Goal: Task Accomplishment & Management: Use online tool/utility

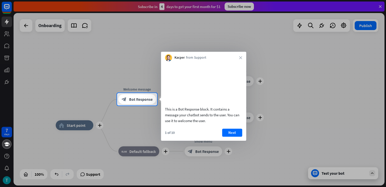
click at [242, 58] on div "Kacper from Support close" at bounding box center [203, 57] width 85 height 10
click at [239, 54] on div "Kacper from Support close" at bounding box center [203, 57] width 85 height 10
drag, startPoint x: 239, startPoint y: 55, endPoint x: 223, endPoint y: 150, distance: 95.9
click at [218, 153] on body "7 days close Product Help First steps Get started with ChatBot Help Center Foll…" at bounding box center [193, 93] width 386 height 187
click at [232, 138] on div "This is a Bot Response block. It contains a message your chatbot sends to the u…" at bounding box center [203, 100] width 85 height 79
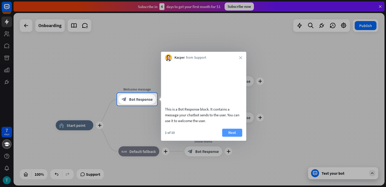
click at [232, 136] on button "Next" at bounding box center [232, 133] width 20 height 8
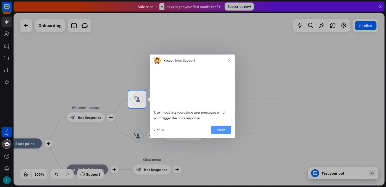
click at [223, 134] on button "Next" at bounding box center [221, 130] width 20 height 8
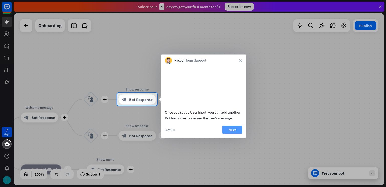
click at [223, 134] on button "Next" at bounding box center [232, 130] width 20 height 8
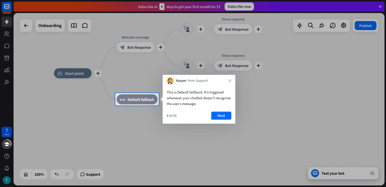
click at [226, 117] on button "Next" at bounding box center [221, 116] width 20 height 8
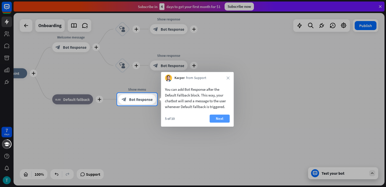
click at [226, 116] on button "Next" at bounding box center [220, 119] width 20 height 8
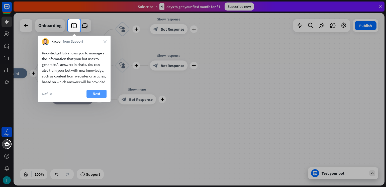
click at [103, 98] on button "Next" at bounding box center [97, 94] width 20 height 8
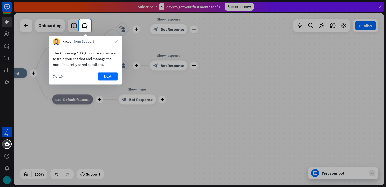
click at [112, 76] on button "Next" at bounding box center [108, 76] width 20 height 8
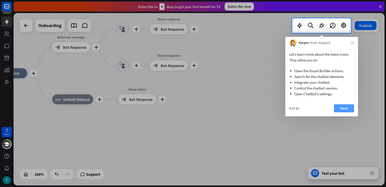
click at [344, 109] on button "Next" at bounding box center [344, 108] width 20 height 8
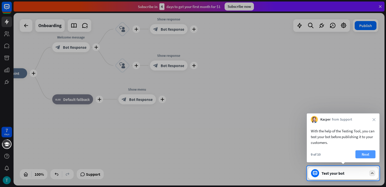
click at [369, 155] on button "Next" at bounding box center [366, 154] width 20 height 8
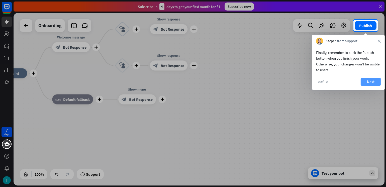
click at [371, 83] on button "Next" at bounding box center [371, 82] width 20 height 8
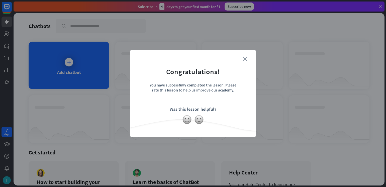
click at [244, 57] on icon "close" at bounding box center [245, 59] width 4 height 4
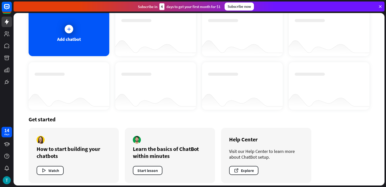
scroll to position [36, 0]
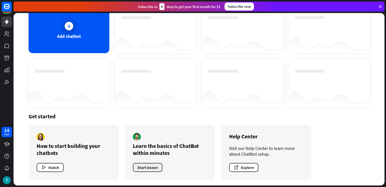
click at [157, 166] on button "Start lesson" at bounding box center [148, 167] width 30 height 9
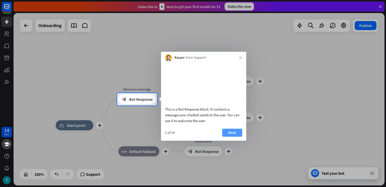
click at [235, 137] on button "Next" at bounding box center [232, 133] width 20 height 8
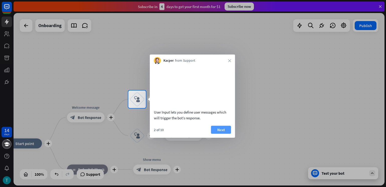
click at [218, 134] on button "Next" at bounding box center [221, 130] width 20 height 8
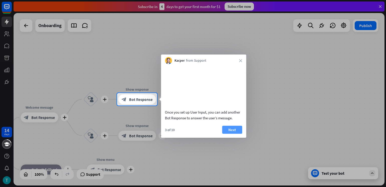
click at [225, 134] on button "Next" at bounding box center [232, 130] width 20 height 8
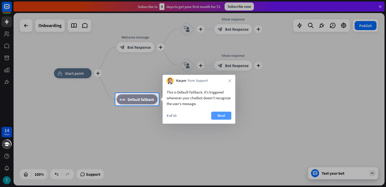
click at [226, 119] on button "Next" at bounding box center [221, 116] width 20 height 8
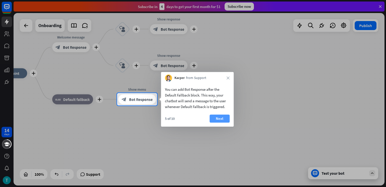
click at [213, 117] on button "Next" at bounding box center [220, 119] width 20 height 8
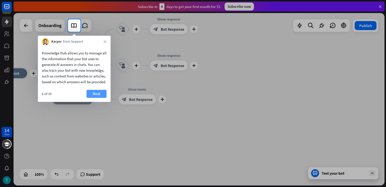
click at [94, 98] on button "Next" at bounding box center [97, 94] width 20 height 8
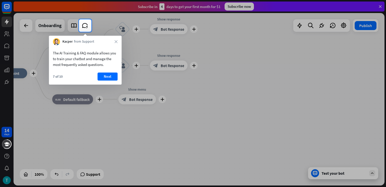
click at [108, 75] on button "Next" at bounding box center [108, 76] width 20 height 8
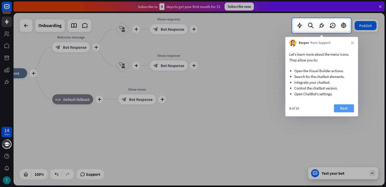
click at [346, 111] on button "Next" at bounding box center [344, 108] width 20 height 8
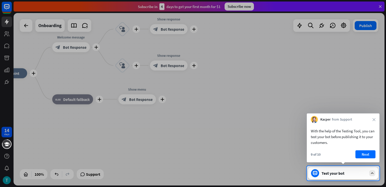
click at [360, 155] on button "Next" at bounding box center [366, 154] width 20 height 8
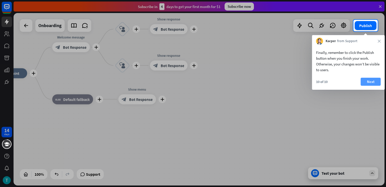
click at [368, 79] on button "Next" at bounding box center [371, 82] width 20 height 8
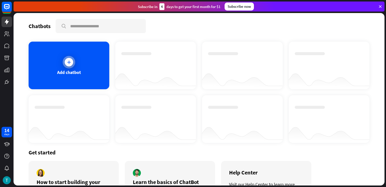
click at [82, 65] on div "Add chatbot" at bounding box center [69, 66] width 81 height 48
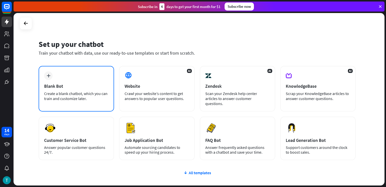
click at [81, 77] on div "plus Blank Bot Create a blank chatbot, which you can train and customize later." at bounding box center [76, 89] width 75 height 46
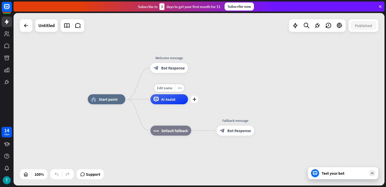
click at [168, 98] on span "AI Assist" at bounding box center [168, 99] width 14 height 5
drag, startPoint x: 271, startPoint y: 89, endPoint x: 226, endPoint y: 86, distance: 44.4
click at [268, 89] on div "home_2 Start point Welcome message block_bot_response Bot Response AI Assist bl…" at bounding box center [199, 99] width 371 height 173
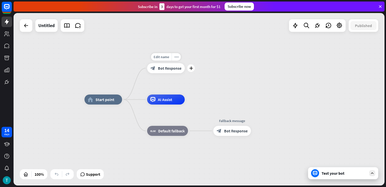
drag, startPoint x: 175, startPoint y: 68, endPoint x: 135, endPoint y: 76, distance: 40.8
click at [147, 73] on div "Edit name more_horiz plus block_bot_response Bot Response" at bounding box center [166, 68] width 38 height 10
click at [50, 25] on div "Untitled" at bounding box center [46, 25] width 16 height 13
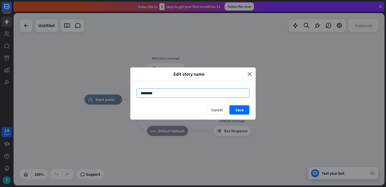
drag, startPoint x: 238, startPoint y: 111, endPoint x: 218, endPoint y: 94, distance: 26.6
click at [238, 107] on button "Save" at bounding box center [239, 109] width 20 height 9
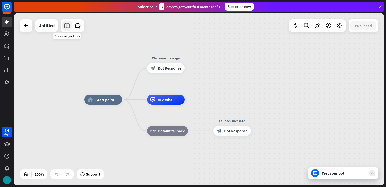
click at [71, 26] on link at bounding box center [67, 26] width 10 height 10
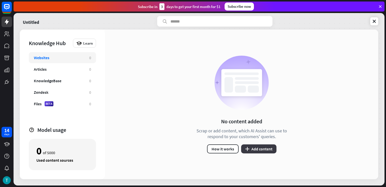
click at [256, 145] on button "plus Add content" at bounding box center [258, 148] width 35 height 9
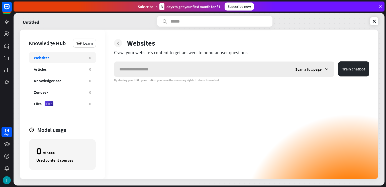
click at [187, 72] on input "text" at bounding box center [202, 69] width 176 height 15
click at [305, 71] on span "Scan a full page" at bounding box center [308, 69] width 26 height 5
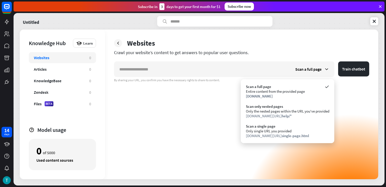
click at [162, 112] on div "Scan a full page Train chatbot By sharing your URL, you confirm you have the ne…" at bounding box center [241, 120] width 255 height 118
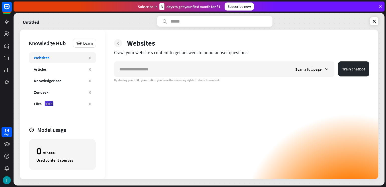
click at [213, 152] on div "Scan a full page Train chatbot By sharing your URL, you confirm you have the ne…" at bounding box center [241, 120] width 255 height 118
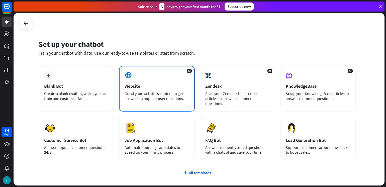
click at [151, 97] on div "Crawl your website’s content to get answers to popular user questions." at bounding box center [157, 96] width 64 height 10
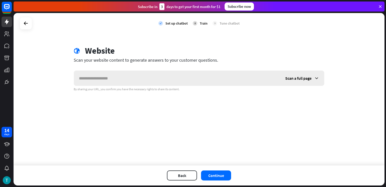
click at [120, 78] on input "text" at bounding box center [177, 78] width 206 height 15
